Goal: Navigation & Orientation: Find specific page/section

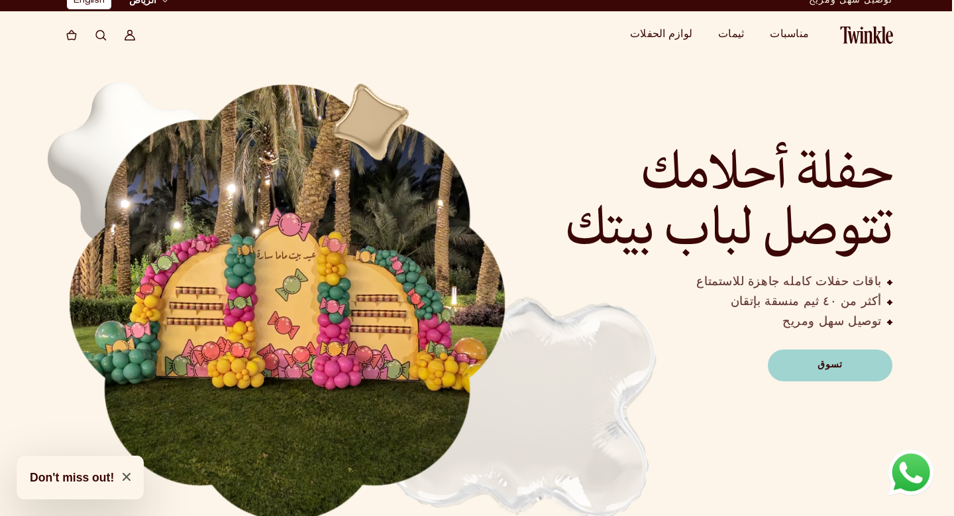
scroll to position [20, 2]
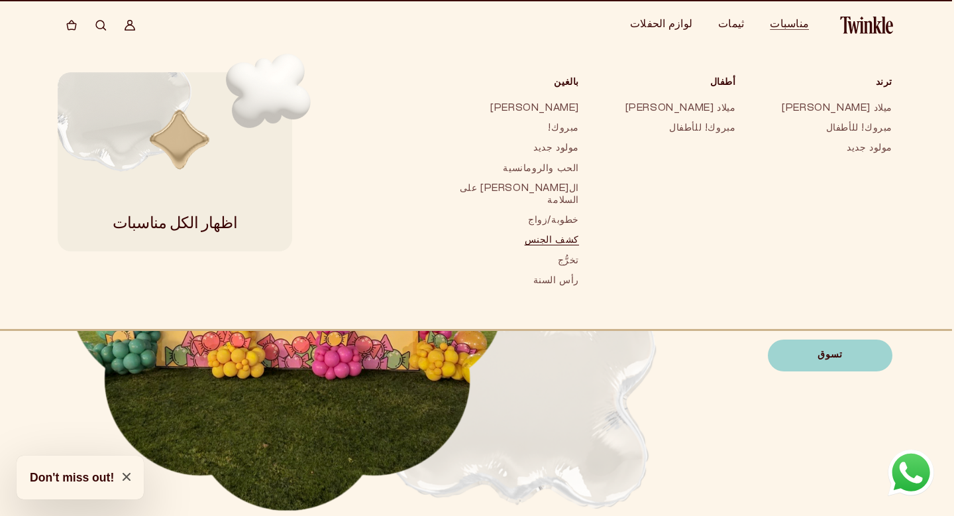
click at [580, 231] on link "كشف الجنس" at bounding box center [514, 241] width 131 height 20
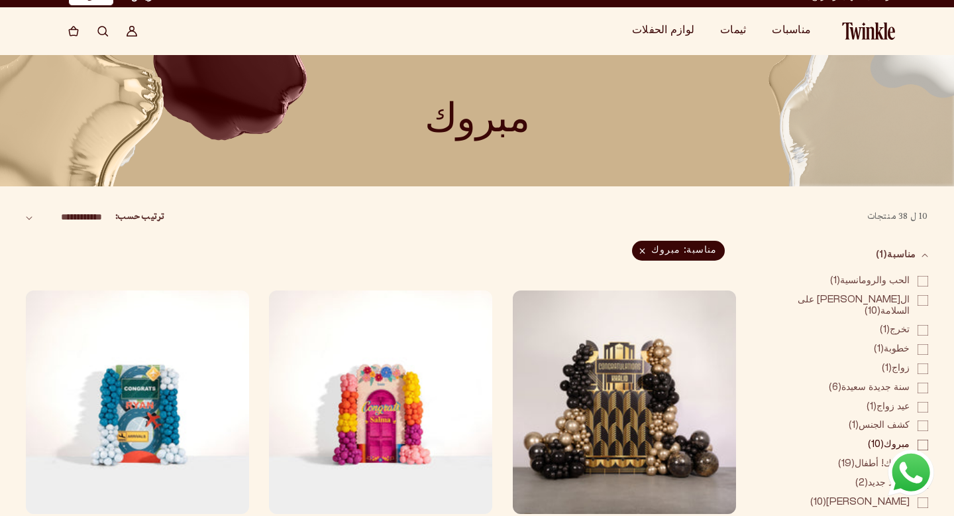
scroll to position [13, 0]
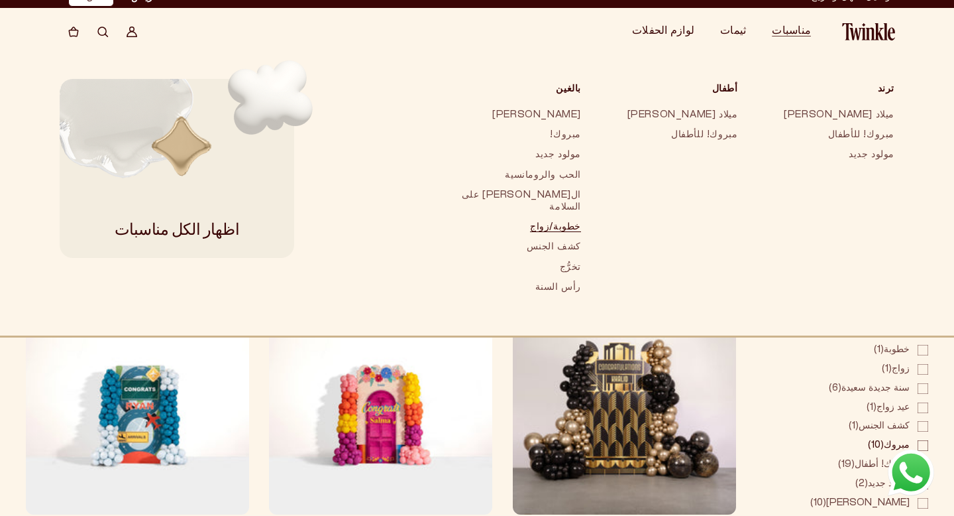
click at [582, 217] on link "خطوبة/زواج" at bounding box center [516, 227] width 131 height 20
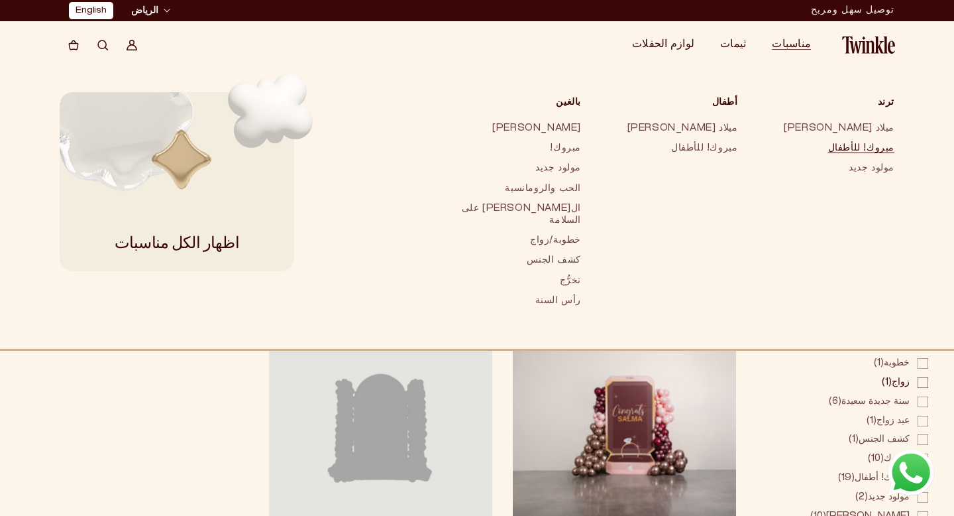
click at [878, 147] on link "مبروك! للأطفال" at bounding box center [830, 149] width 131 height 20
click at [883, 170] on link "مولود جديد" at bounding box center [830, 168] width 131 height 20
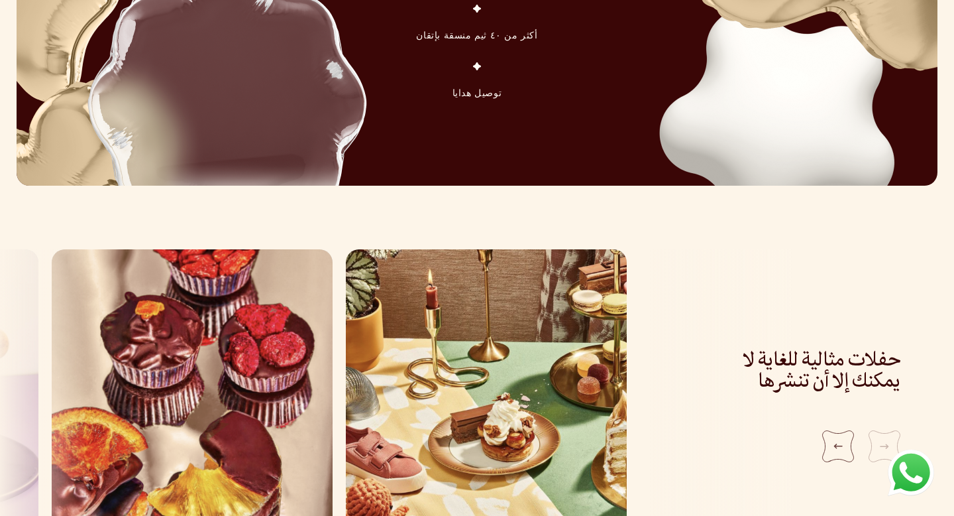
scroll to position [2969, 0]
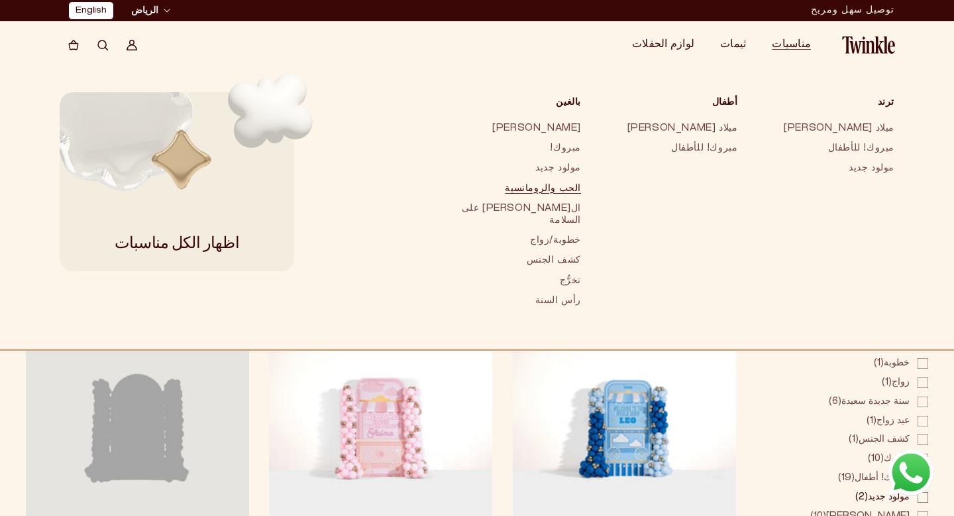
click at [582, 184] on link "الحب والرومانسية" at bounding box center [516, 189] width 131 height 20
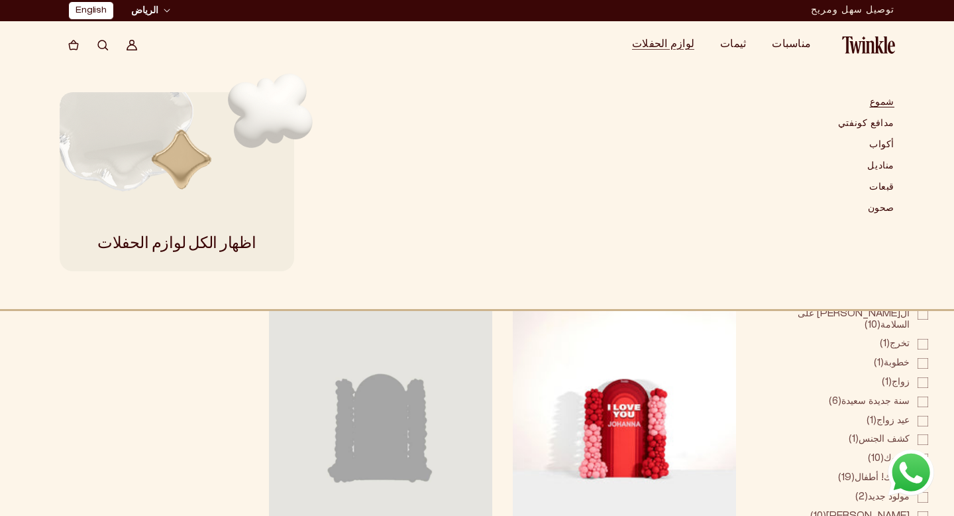
click at [878, 108] on link "شموع" at bounding box center [866, 102] width 56 height 21
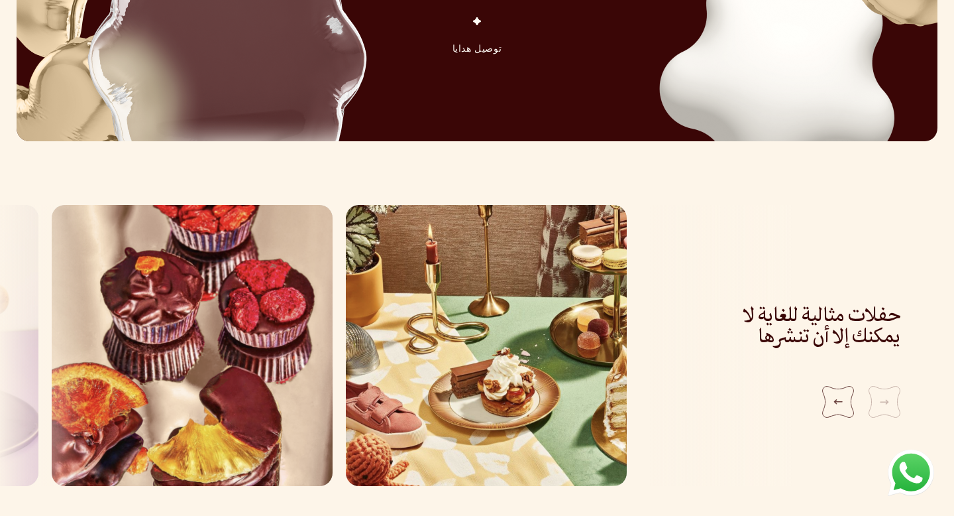
scroll to position [1278, 0]
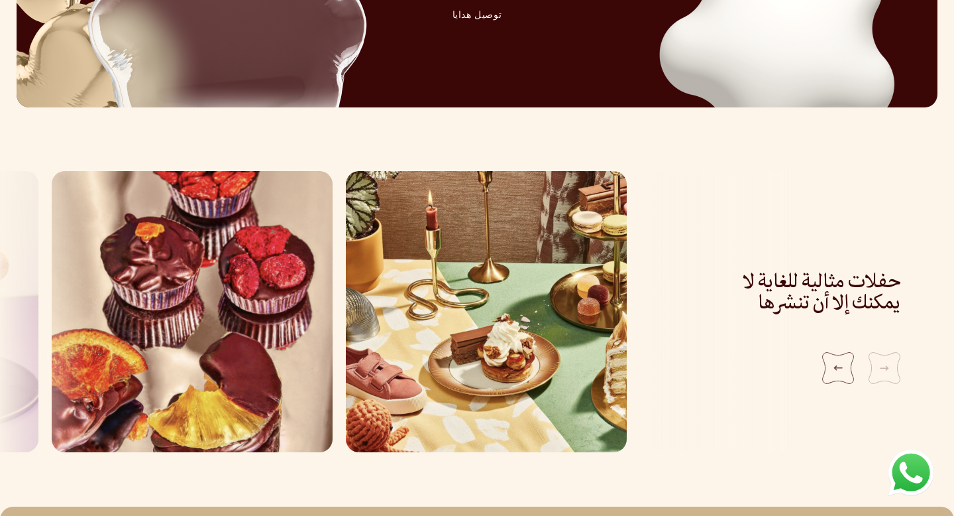
click at [507, 359] on img "1 / 5" at bounding box center [486, 311] width 281 height 281
